Goal: Information Seeking & Learning: Learn about a topic

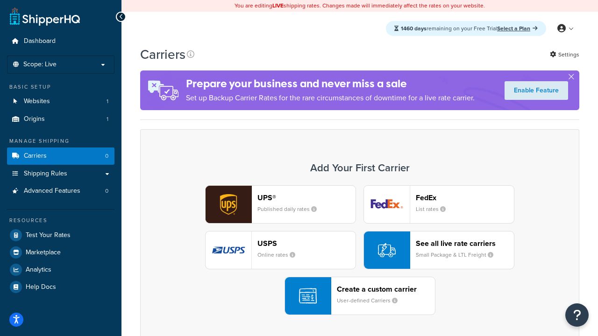
click at [360, 250] on div "UPS® Published daily rates FedEx List rates USPS Online rates See all live rate…" at bounding box center [359, 250] width 419 height 130
click at [465, 198] on header "FedEx" at bounding box center [465, 197] width 98 height 9
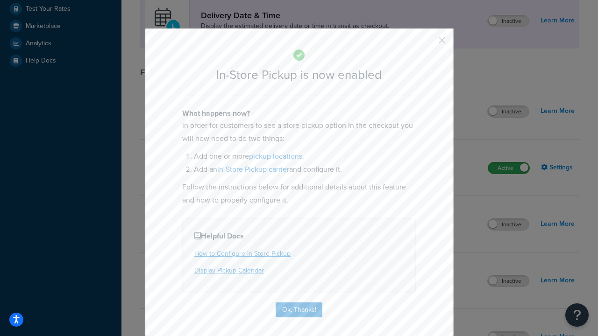
scroll to position [262, 0]
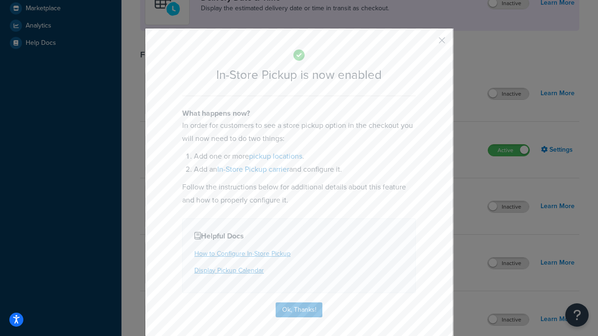
click at [428, 43] on button "button" at bounding box center [428, 43] width 2 height 2
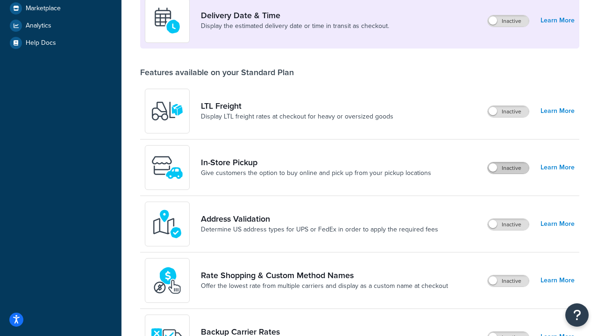
scroll to position [226, 0]
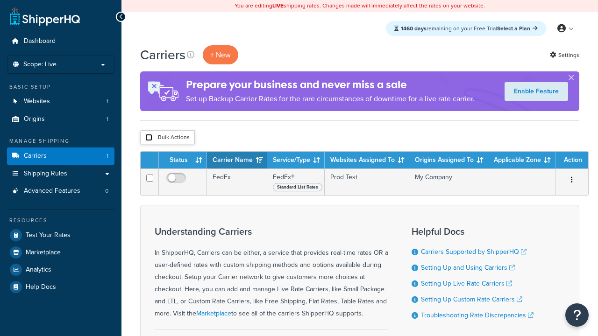
click at [148, 138] on input "checkbox" at bounding box center [148, 137] width 7 height 7
checkbox input "true"
click at [0, 0] on button "Delete" at bounding box center [0, 0] width 0 height 0
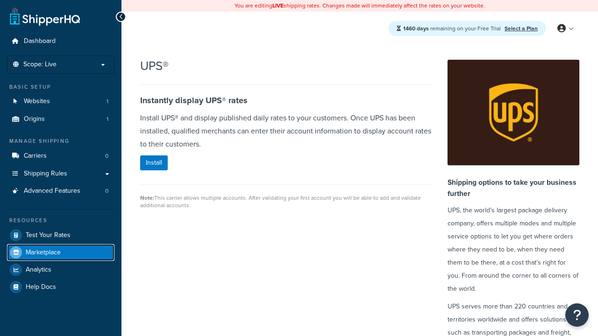
click at [43, 252] on span "Marketplace" at bounding box center [43, 253] width 35 height 8
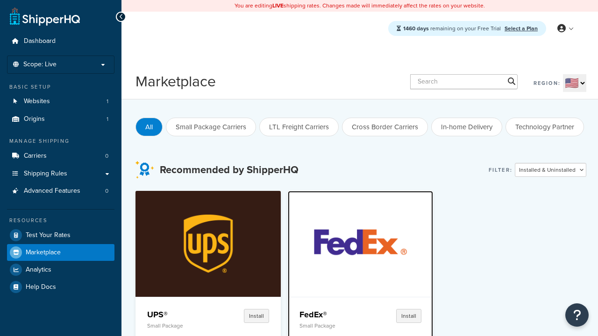
click at [330, 325] on p "Small Package" at bounding box center [330, 326] width 62 height 7
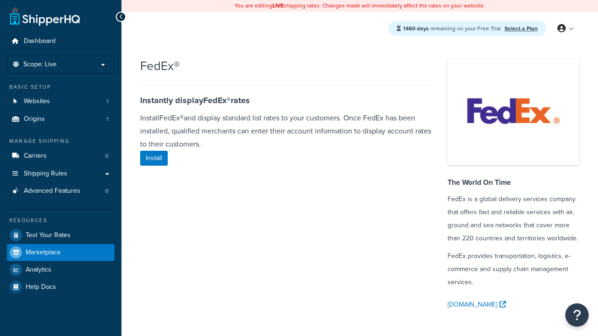
click at [43, 252] on span "Marketplace" at bounding box center [43, 253] width 35 height 8
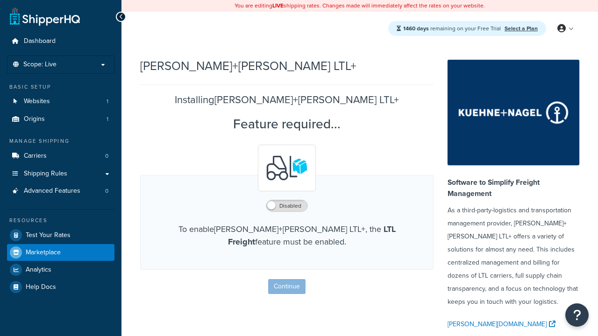
click at [43, 252] on span "Marketplace" at bounding box center [43, 253] width 35 height 8
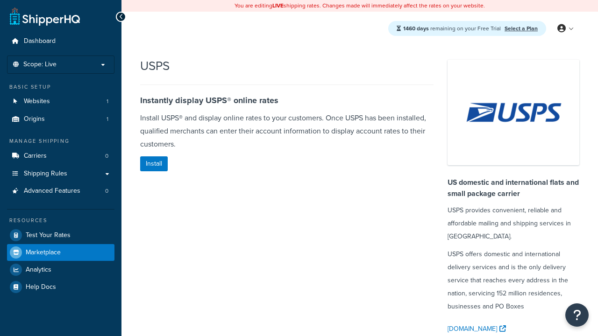
click at [43, 252] on span "Marketplace" at bounding box center [43, 253] width 35 height 8
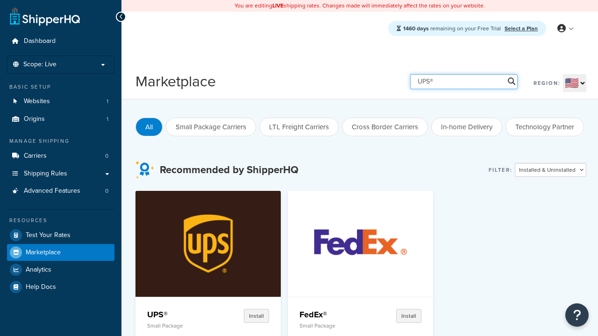
type input "UPS®"
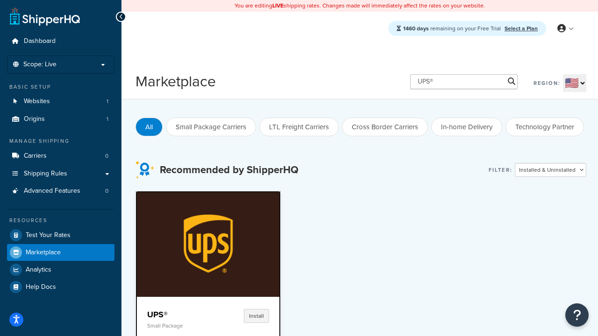
click at [178, 314] on h4 "UPS®" at bounding box center [178, 314] width 62 height 11
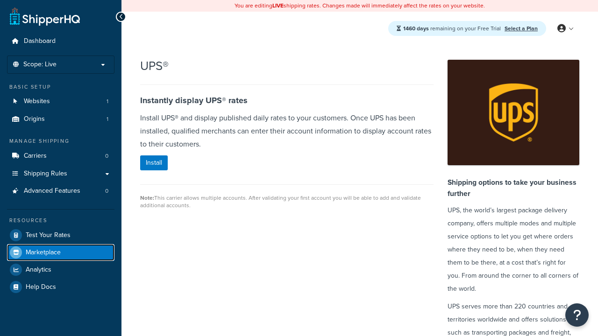
click at [43, 252] on span "Marketplace" at bounding box center [43, 253] width 35 height 8
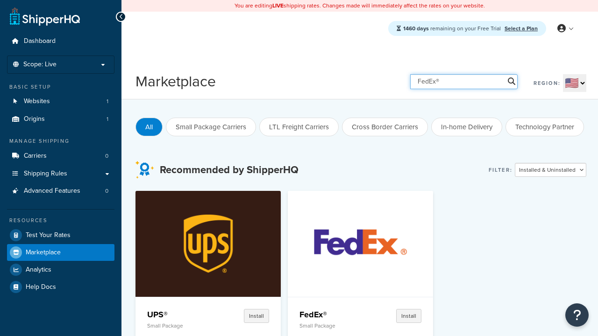
type input "FedEx®"
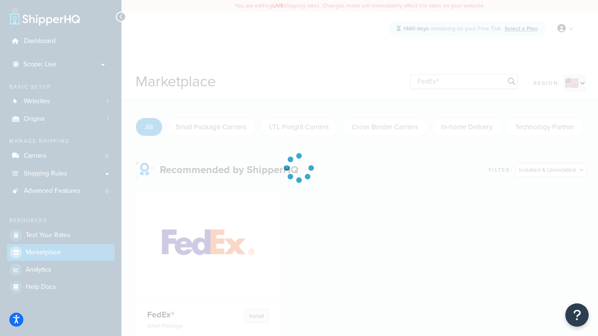
click at [178, 314] on h4 "FedEx®" at bounding box center [178, 314] width 62 height 11
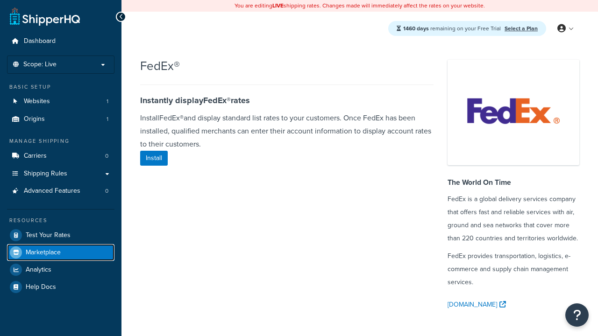
click at [43, 252] on span "Marketplace" at bounding box center [43, 253] width 35 height 8
